Goal: Task Accomplishment & Management: Manage account settings

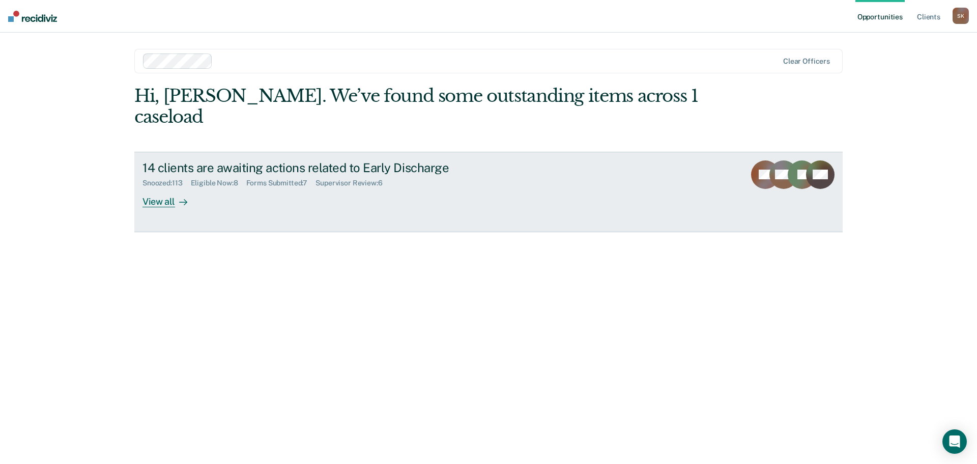
click at [146, 187] on div "View all" at bounding box center [170, 197] width 57 height 20
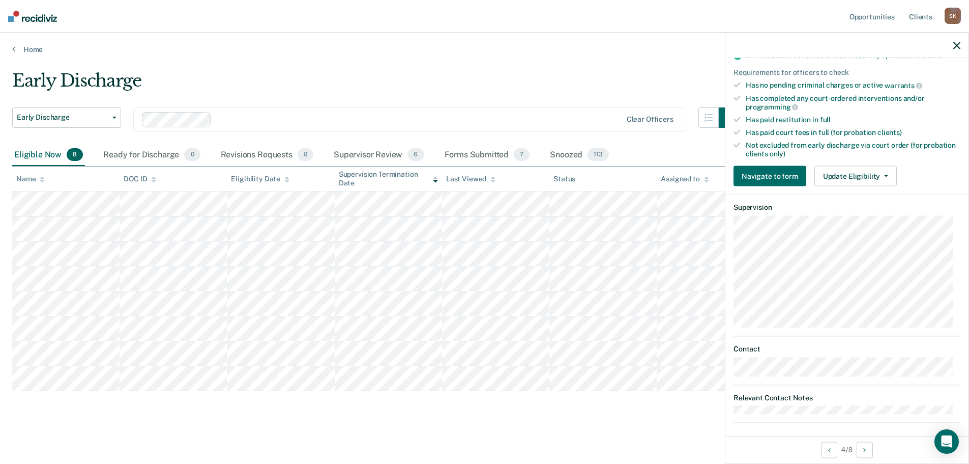
scroll to position [242, 0]
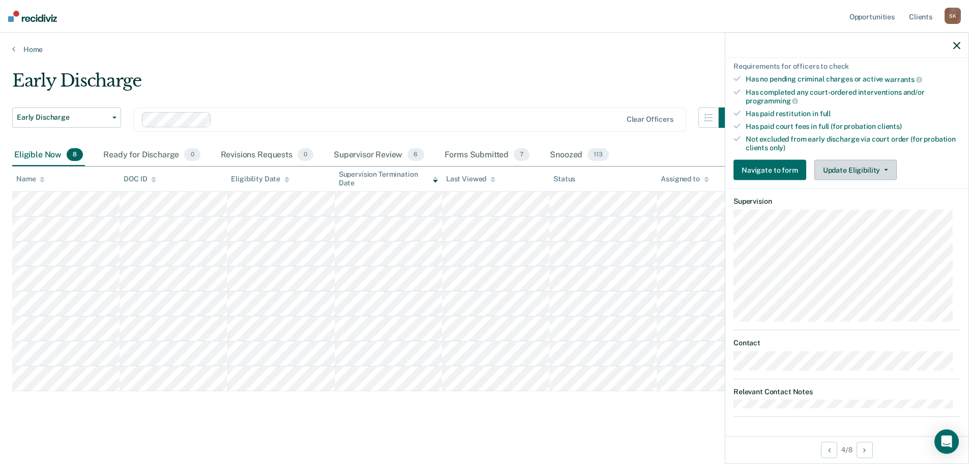
click at [851, 160] on button "Update Eligibility" at bounding box center [856, 170] width 82 height 20
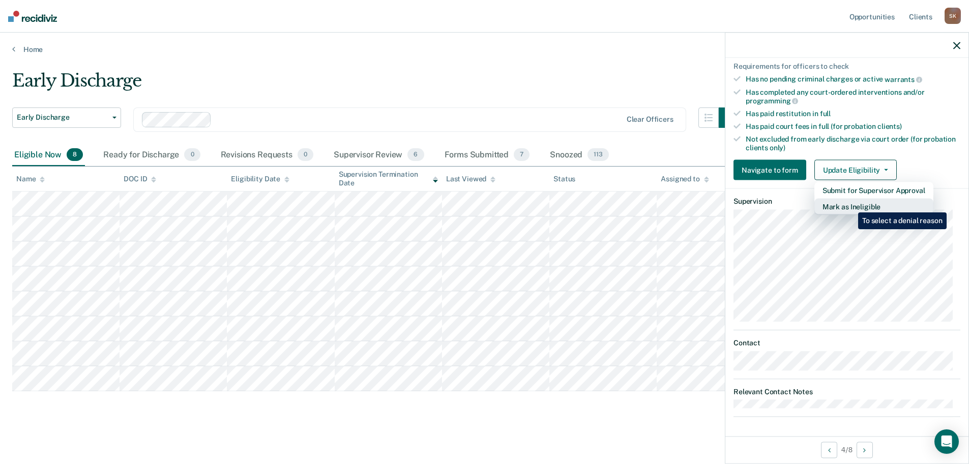
click at [851, 205] on button "Mark as Ineligible" at bounding box center [874, 206] width 119 height 16
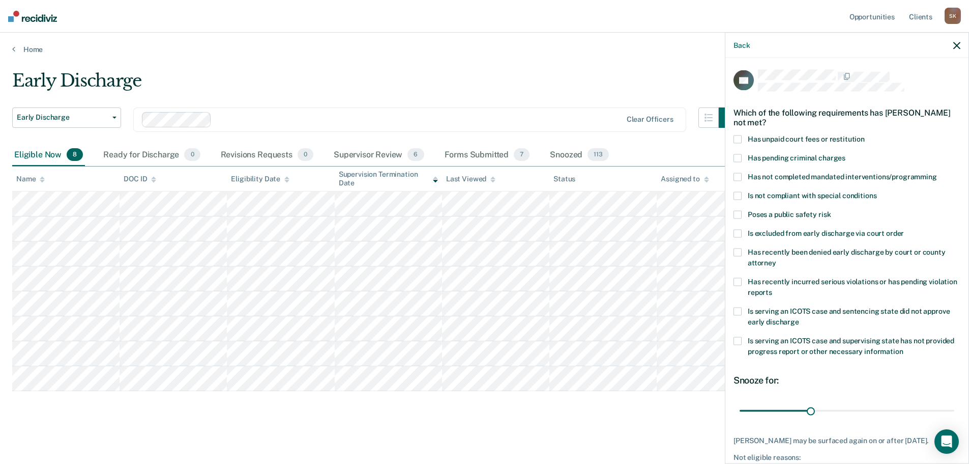
scroll to position [0, 0]
click at [735, 180] on span at bounding box center [738, 178] width 8 height 8
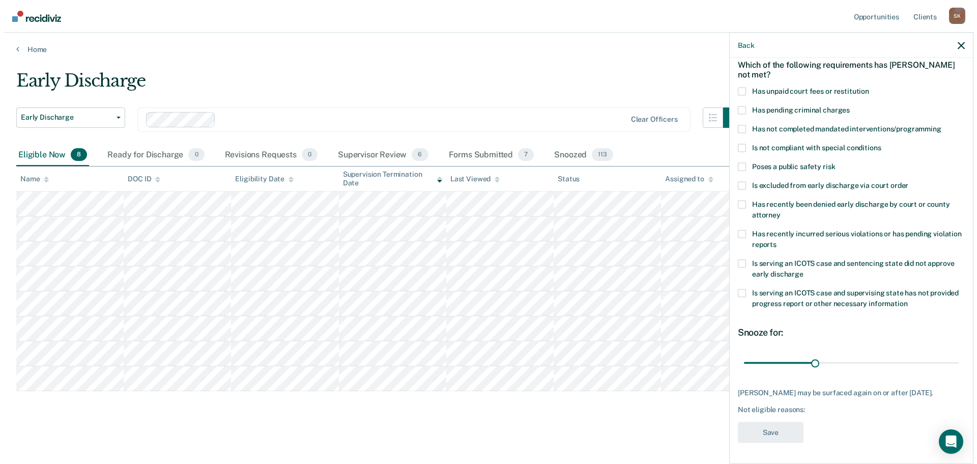
scroll to position [55, 0]
click at [804, 125] on span "Has not completed mandated interventions/programming" at bounding box center [842, 129] width 189 height 8
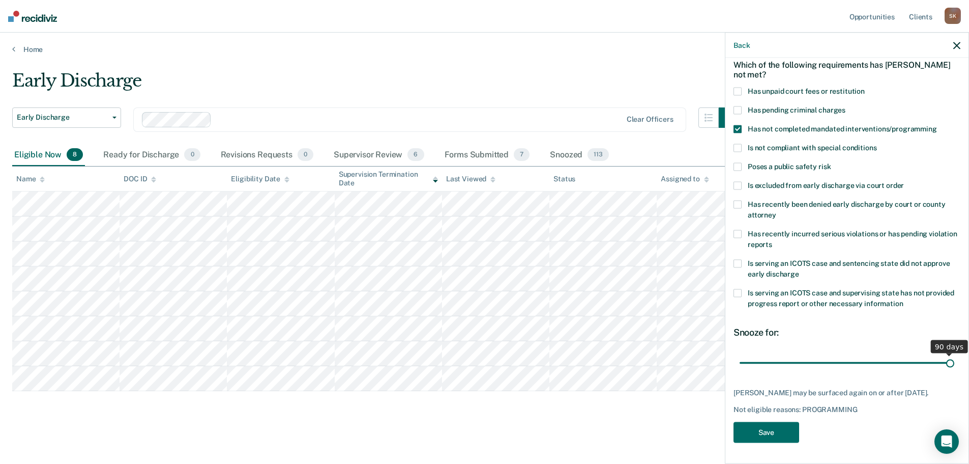
drag, startPoint x: 810, startPoint y: 354, endPoint x: 991, endPoint y: 354, distance: 180.6
type input "90"
click at [955, 354] on input "range" at bounding box center [847, 363] width 215 height 18
click at [764, 433] on button "Save" at bounding box center [767, 432] width 66 height 21
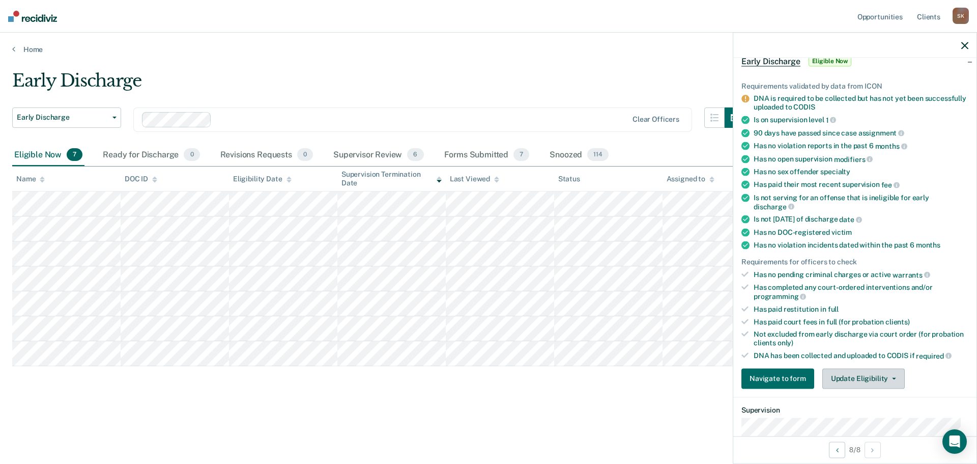
click at [850, 375] on button "Update Eligibility" at bounding box center [863, 378] width 82 height 20
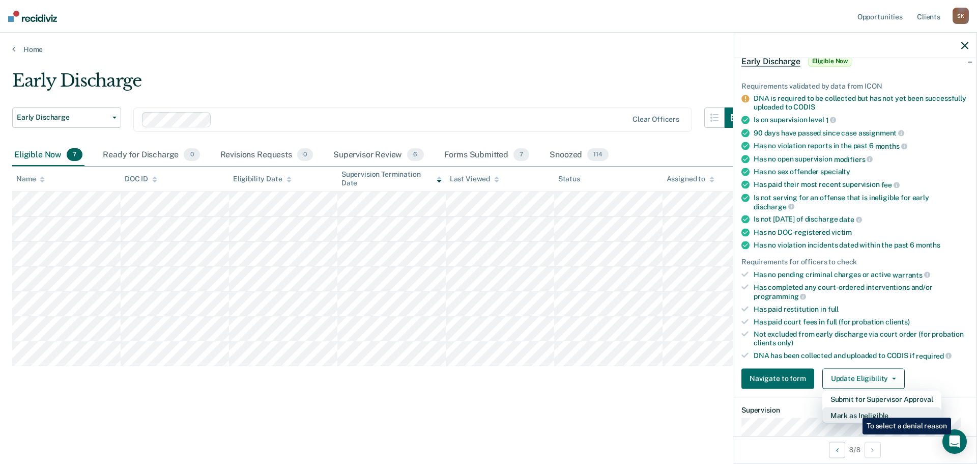
click at [855, 410] on button "Mark as Ineligible" at bounding box center [881, 415] width 119 height 16
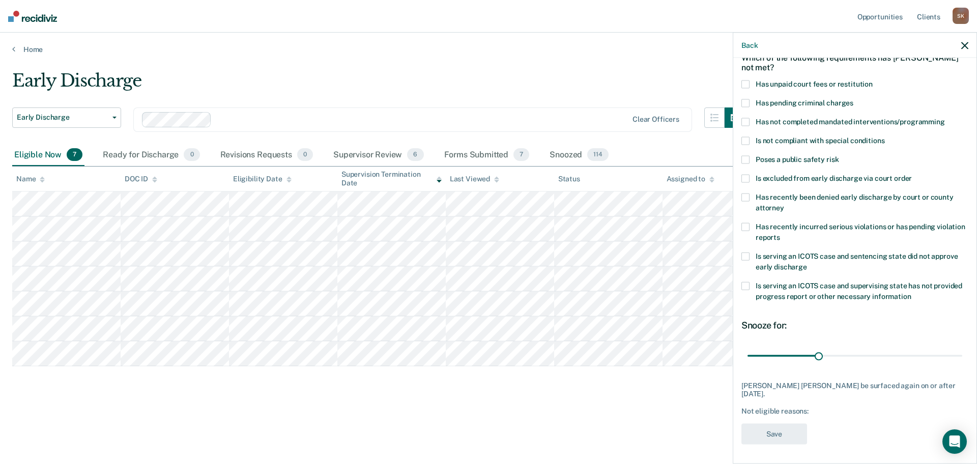
click at [756, 83] on span "Has unpaid court fees or restitution" at bounding box center [814, 84] width 117 height 8
click at [812, 354] on input "range" at bounding box center [854, 356] width 215 height 18
drag, startPoint x: 812, startPoint y: 354, endPoint x: 797, endPoint y: 349, distance: 15.1
type input "21"
click at [797, 349] on input "range" at bounding box center [854, 356] width 215 height 18
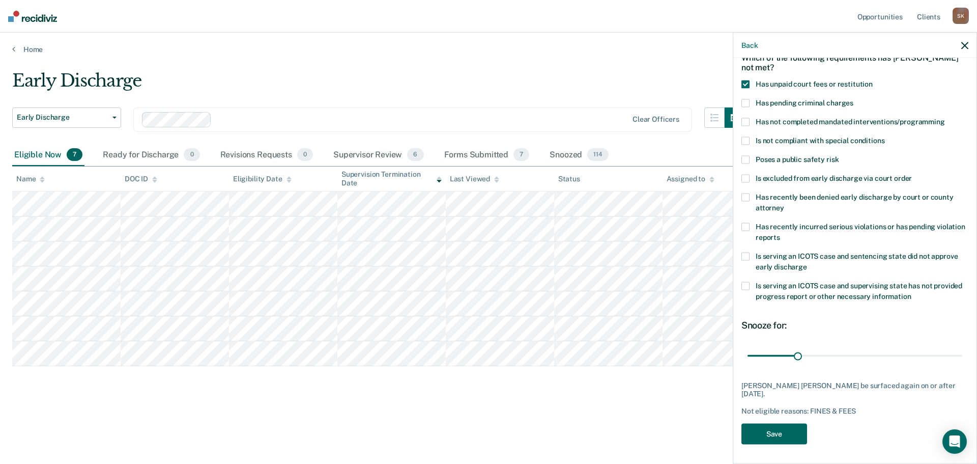
click at [788, 436] on button "Save" at bounding box center [774, 433] width 66 height 21
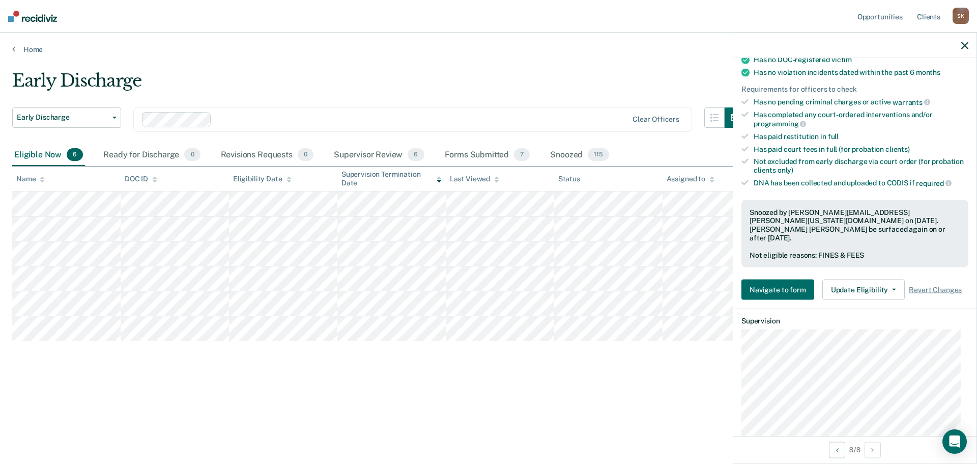
scroll to position [259, 0]
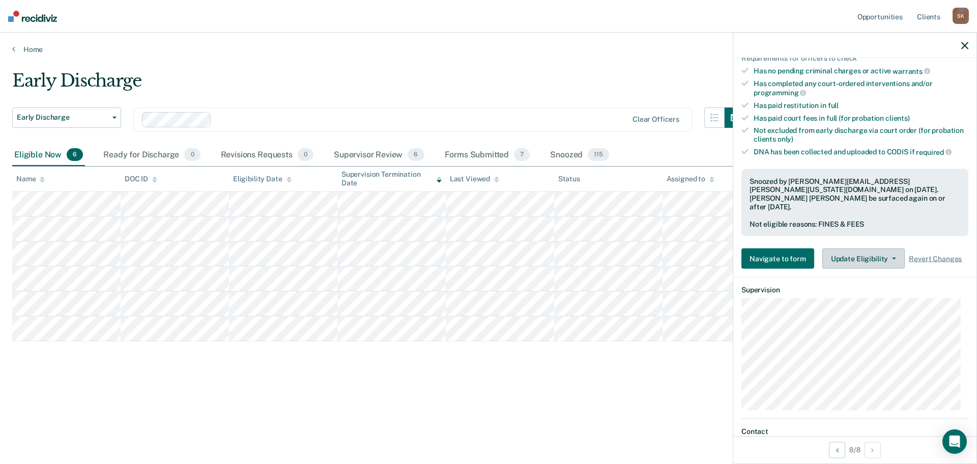
drag, startPoint x: 862, startPoint y: 245, endPoint x: 874, endPoint y: 236, distance: 14.6
click at [862, 248] on button "Update Eligibility" at bounding box center [863, 258] width 82 height 20
click at [803, 285] on dt "Supervision" at bounding box center [854, 289] width 227 height 9
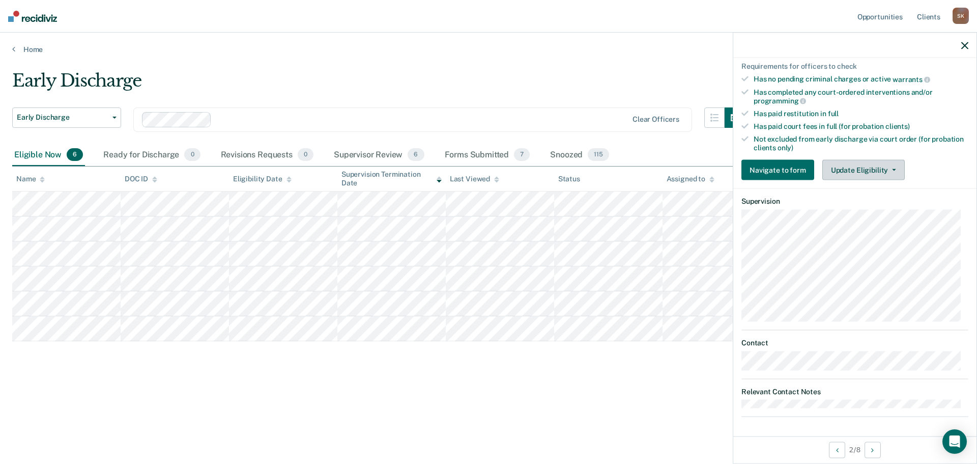
click at [845, 167] on button "Update Eligibility" at bounding box center [863, 170] width 82 height 20
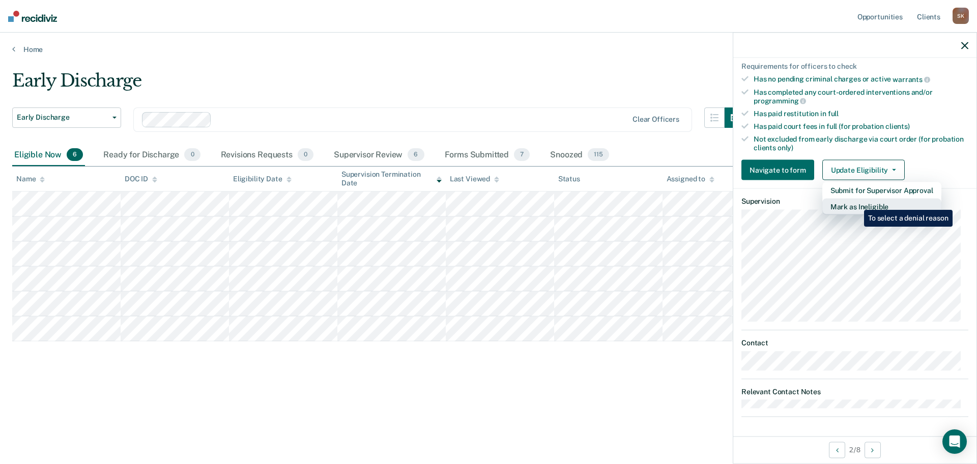
click at [856, 202] on button "Mark as Ineligible" at bounding box center [881, 206] width 119 height 16
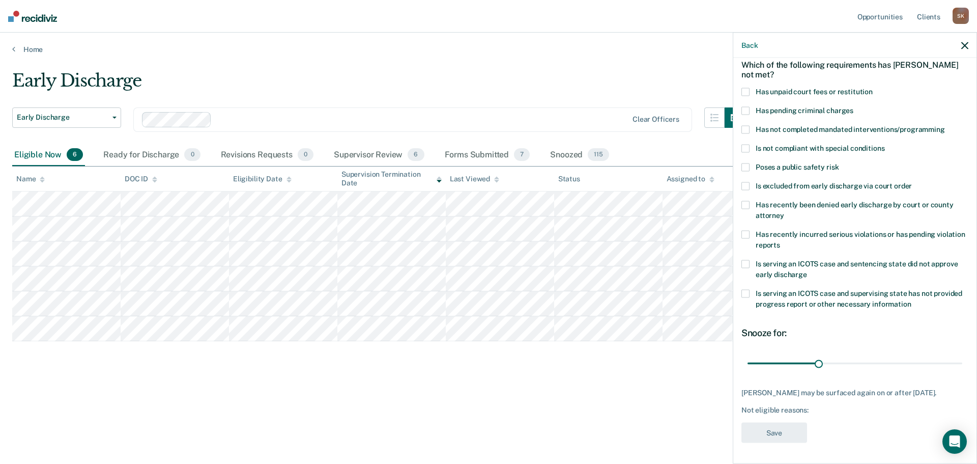
scroll to position [47, 0]
click at [753, 129] on label "Has not completed mandated interventions/programming" at bounding box center [854, 132] width 227 height 11
type input "31"
click at [819, 363] on input "range" at bounding box center [854, 364] width 215 height 18
click at [789, 425] on button "Save" at bounding box center [774, 433] width 66 height 21
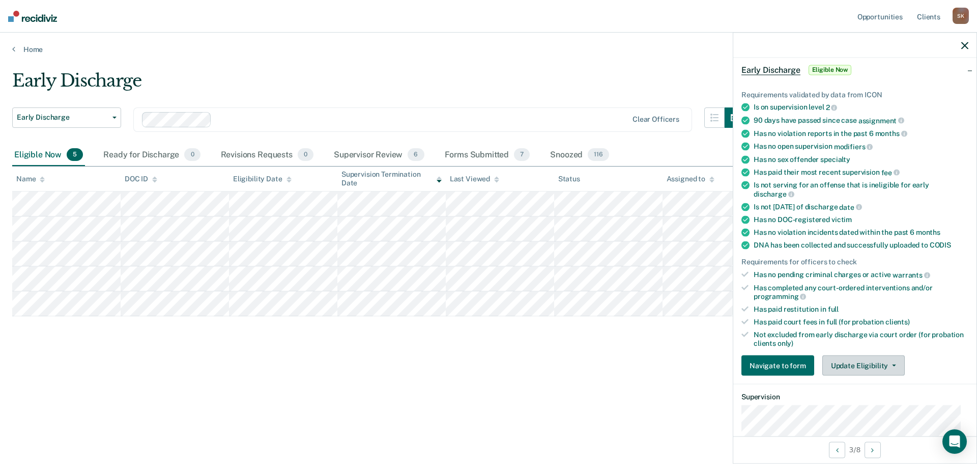
click at [842, 373] on button "Update Eligibility" at bounding box center [863, 365] width 82 height 20
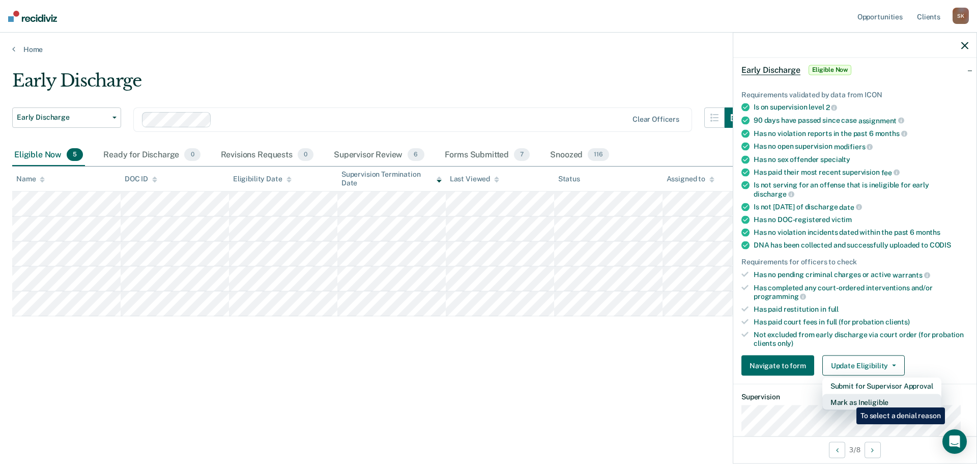
click at [849, 399] on button "Mark as Ineligible" at bounding box center [881, 402] width 119 height 16
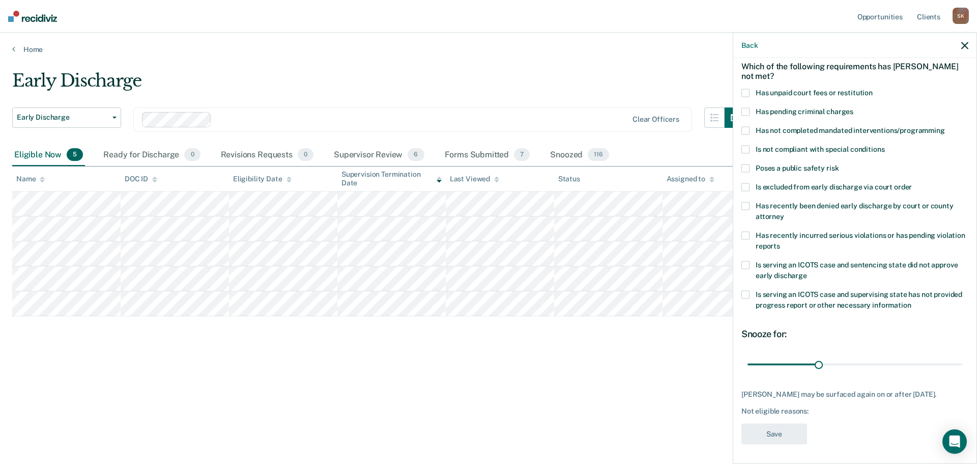
click at [807, 129] on span "Has not completed mandated interventions/programming" at bounding box center [850, 130] width 189 height 8
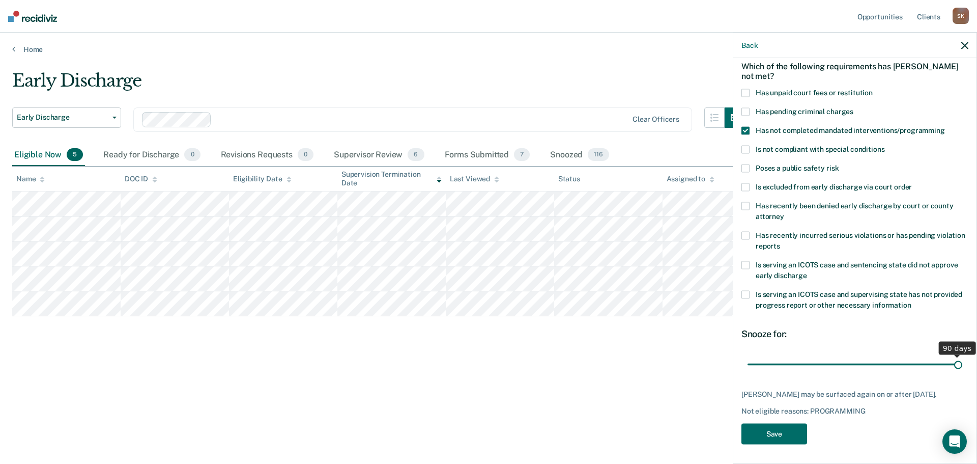
drag, startPoint x: 816, startPoint y: 362, endPoint x: 979, endPoint y: 364, distance: 162.8
type input "90"
click at [962, 364] on input "range" at bounding box center [854, 364] width 215 height 18
click at [773, 436] on button "Save" at bounding box center [774, 433] width 66 height 21
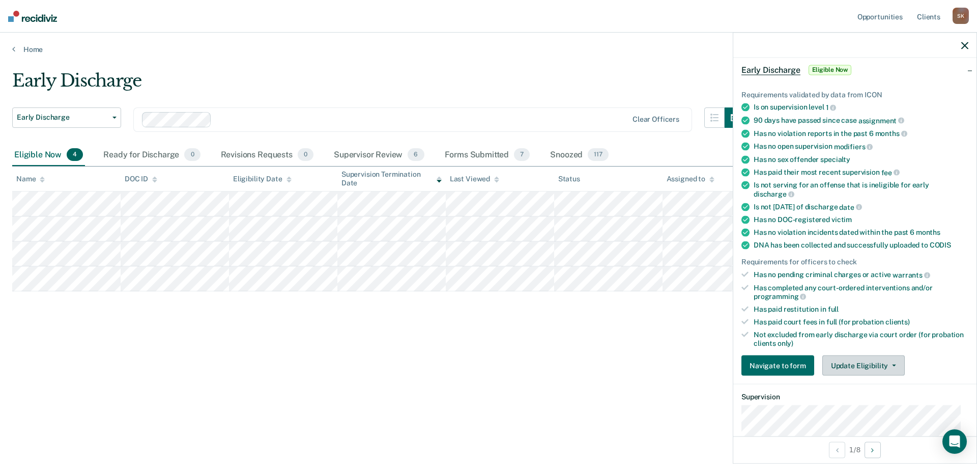
click at [869, 371] on button "Update Eligibility" at bounding box center [863, 365] width 82 height 20
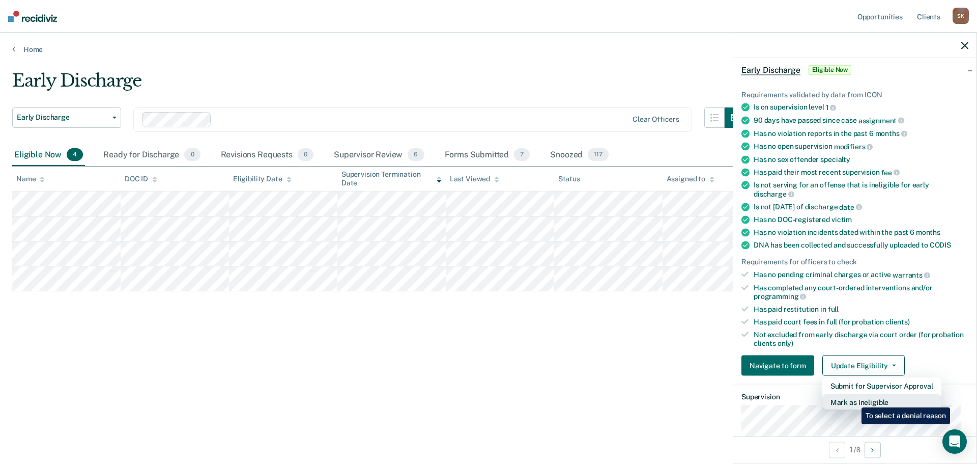
click at [854, 399] on button "Mark as Ineligible" at bounding box center [881, 402] width 119 height 16
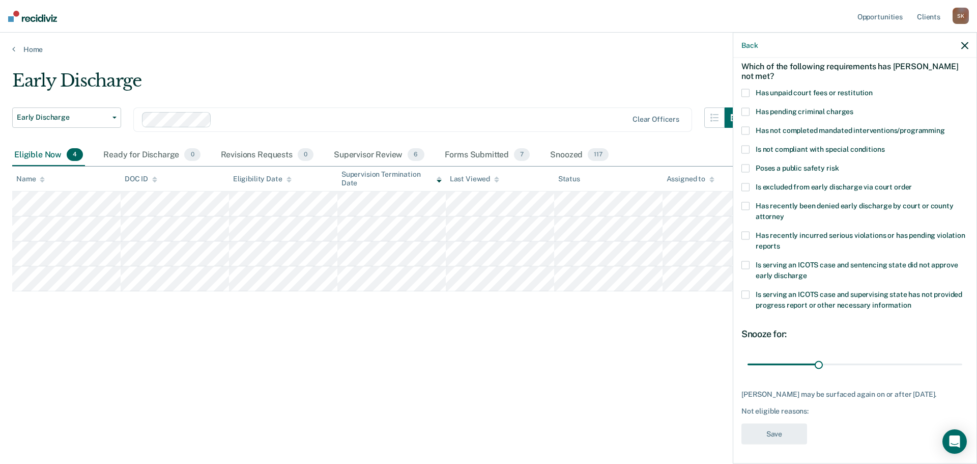
click at [746, 237] on span at bounding box center [745, 236] width 8 height 8
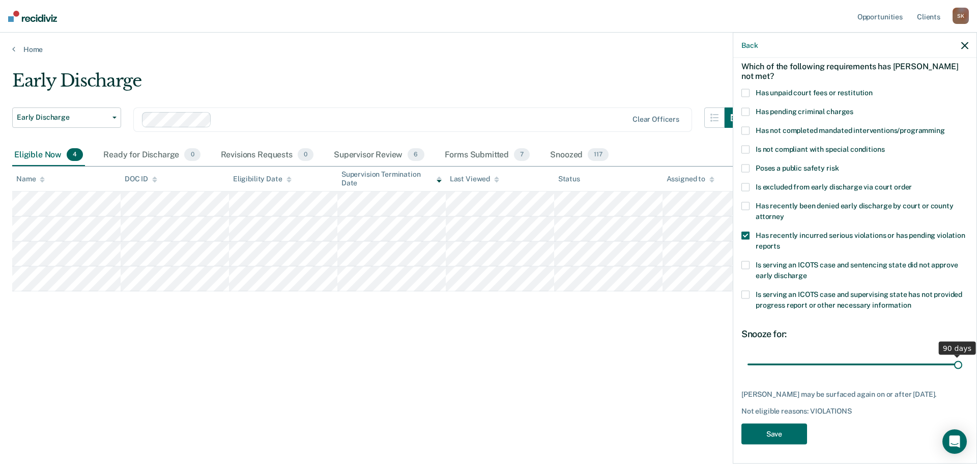
drag, startPoint x: 817, startPoint y: 364, endPoint x: 972, endPoint y: 359, distance: 155.3
type input "90"
click at [962, 359] on input "range" at bounding box center [854, 364] width 215 height 18
click at [799, 440] on button "Save" at bounding box center [774, 433] width 66 height 21
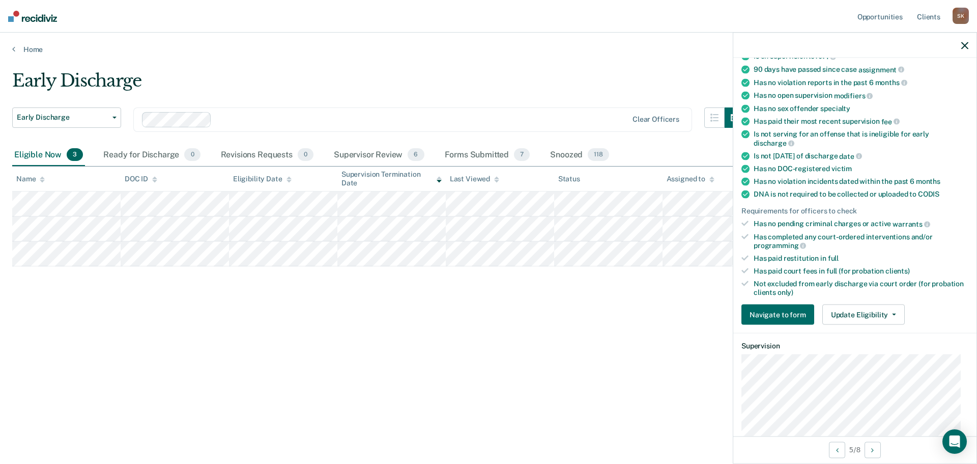
scroll to position [149, 0]
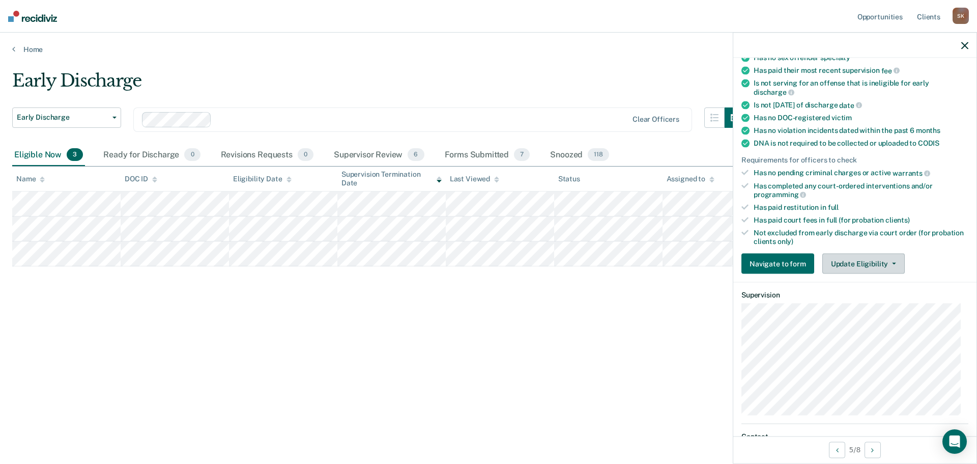
click at [857, 260] on button "Update Eligibility" at bounding box center [863, 263] width 82 height 20
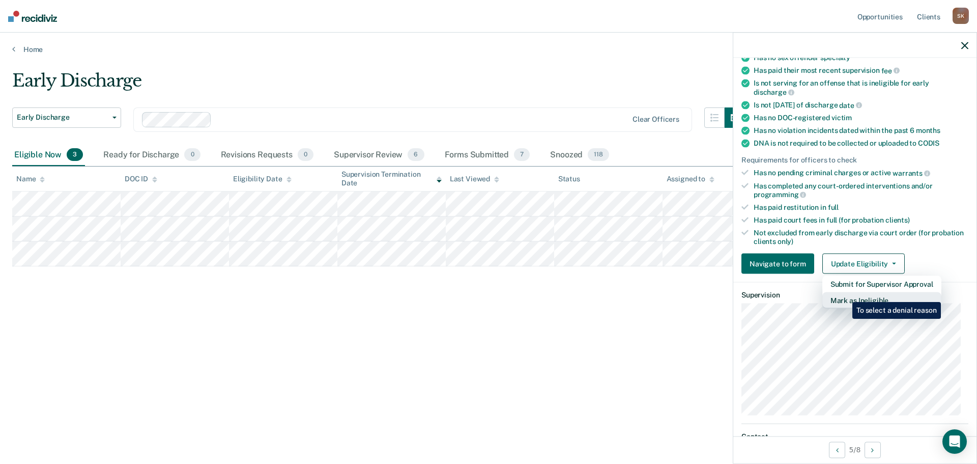
click at [845, 294] on button "Mark as Ineligible" at bounding box center [881, 300] width 119 height 16
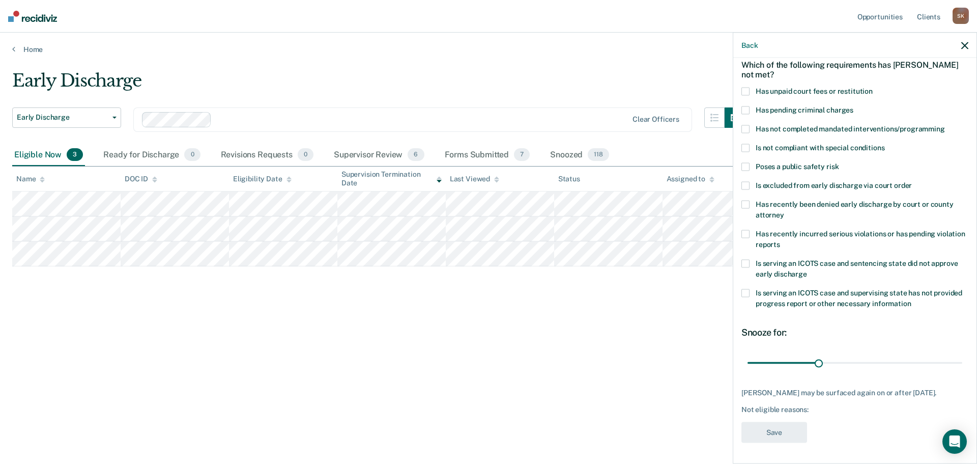
click at [747, 88] on span at bounding box center [745, 92] width 8 height 8
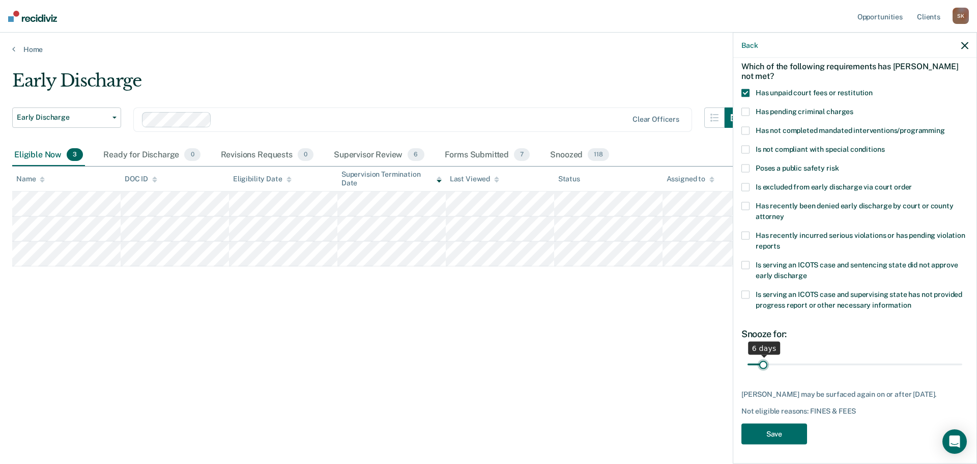
drag, startPoint x: 817, startPoint y: 354, endPoint x: 764, endPoint y: 354, distance: 52.9
type input "6"
click at [764, 355] on input "range" at bounding box center [854, 364] width 215 height 18
click at [774, 427] on button "Save" at bounding box center [774, 433] width 66 height 21
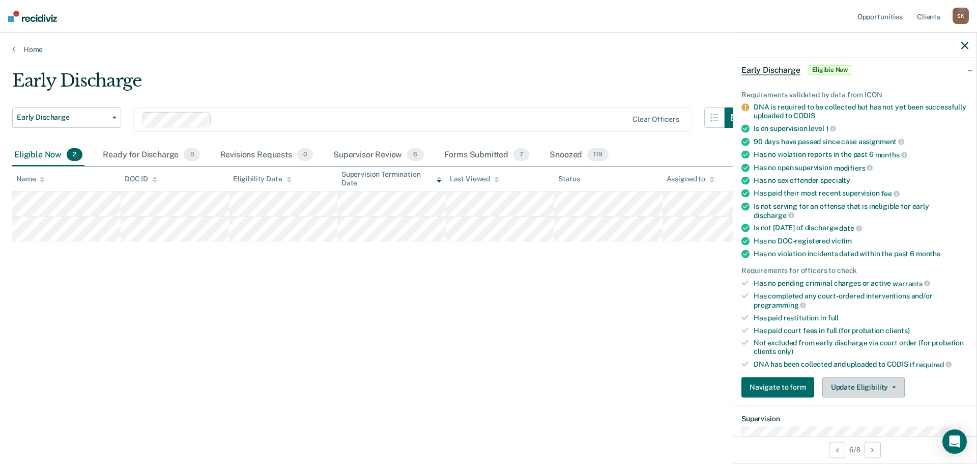
click at [859, 385] on button "Update Eligibility" at bounding box center [863, 387] width 82 height 20
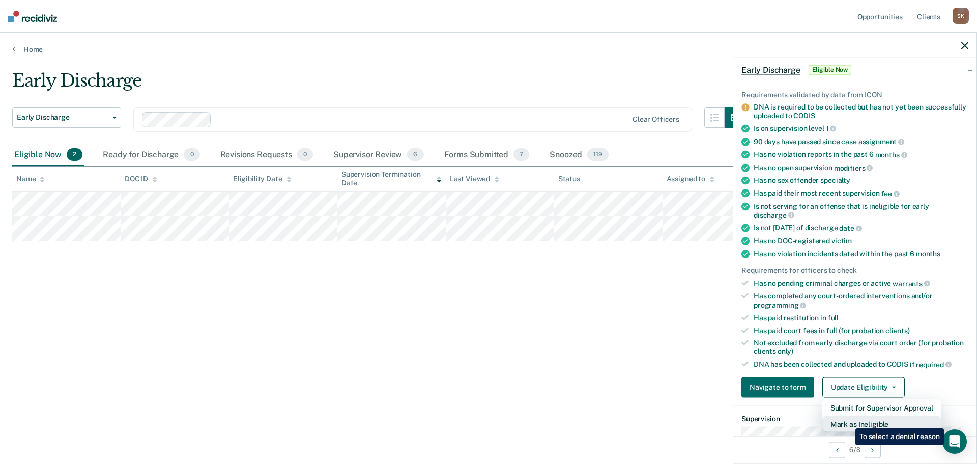
click at [848, 420] on button "Mark as Ineligible" at bounding box center [881, 423] width 119 height 16
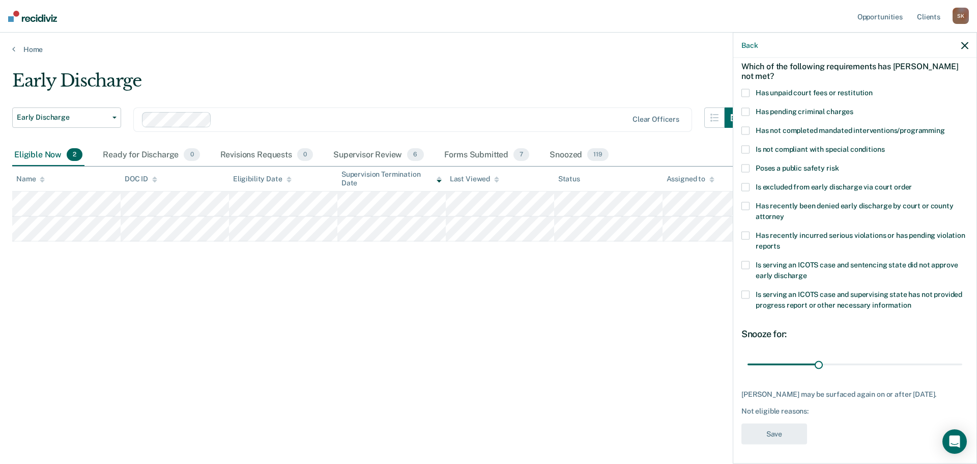
click at [743, 97] on label "Has unpaid court fees or restitution" at bounding box center [854, 94] width 227 height 11
click at [749, 129] on span at bounding box center [745, 131] width 8 height 8
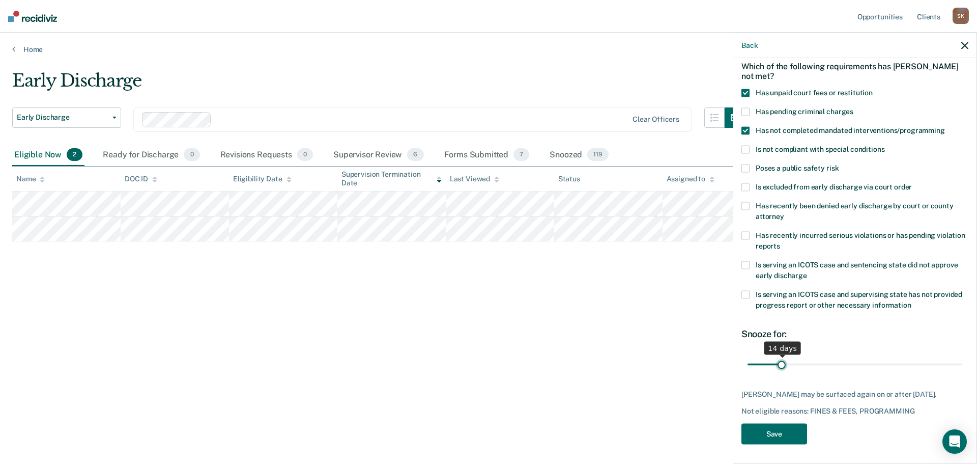
drag, startPoint x: 815, startPoint y: 358, endPoint x: 782, endPoint y: 353, distance: 33.5
type input "14"
click at [782, 355] on input "range" at bounding box center [854, 364] width 215 height 18
click at [774, 429] on button "Save" at bounding box center [774, 433] width 66 height 21
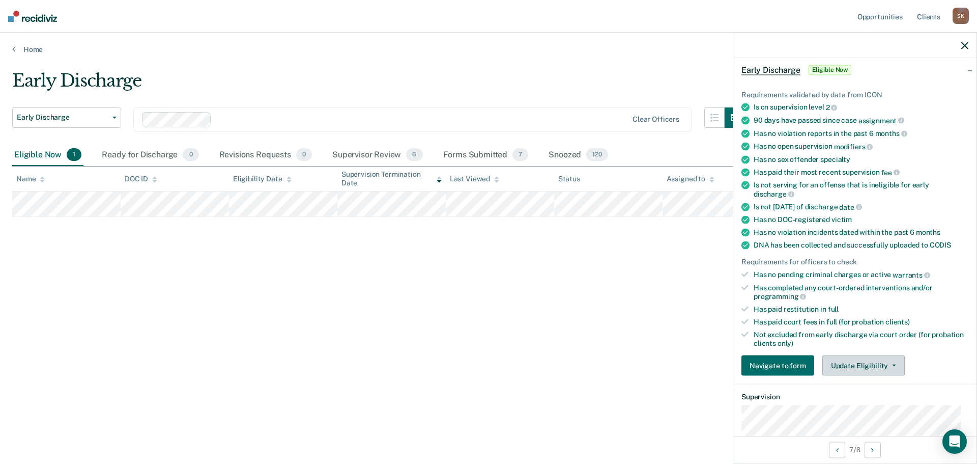
click at [850, 368] on button "Update Eligibility" at bounding box center [863, 365] width 82 height 20
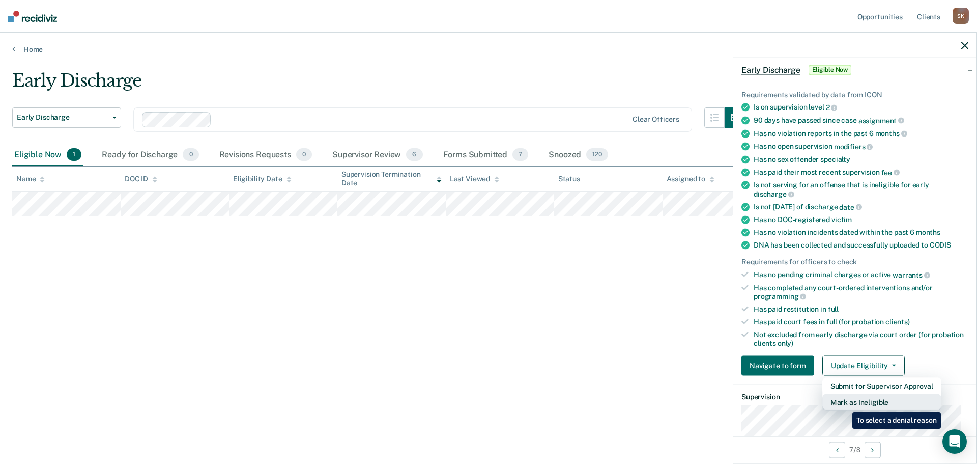
click at [845, 404] on button "Mark as Ineligible" at bounding box center [881, 402] width 119 height 16
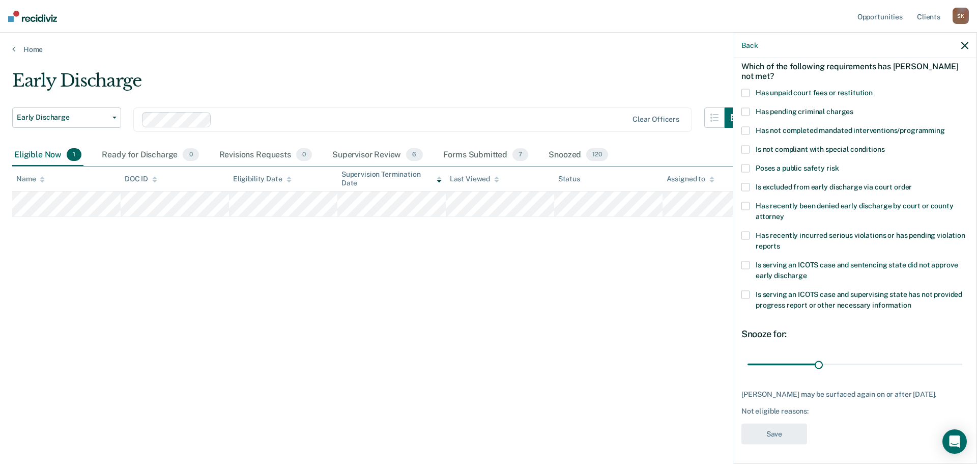
click at [744, 85] on div "Which of the following requirements has [PERSON_NAME] not met?" at bounding box center [854, 71] width 227 height 36
click at [742, 92] on span at bounding box center [745, 93] width 8 height 8
drag, startPoint x: 818, startPoint y: 362, endPoint x: 759, endPoint y: 356, distance: 58.8
type input "4"
click at [759, 356] on input "range" at bounding box center [854, 364] width 215 height 18
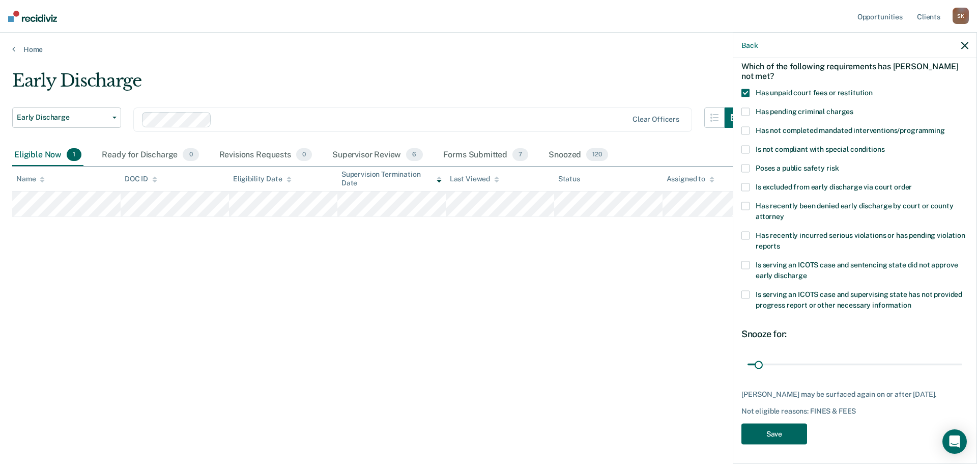
click at [785, 433] on button "Save" at bounding box center [774, 433] width 66 height 21
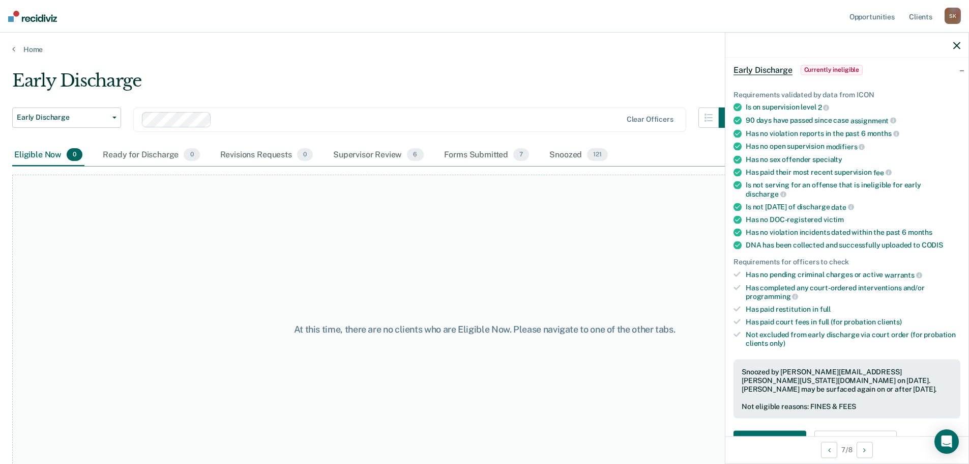
click at [952, 19] on div "S K" at bounding box center [953, 16] width 16 height 16
click at [897, 63] on link "Log Out" at bounding box center [912, 67] width 82 height 9
